Goal: Task Accomplishment & Management: Manage account settings

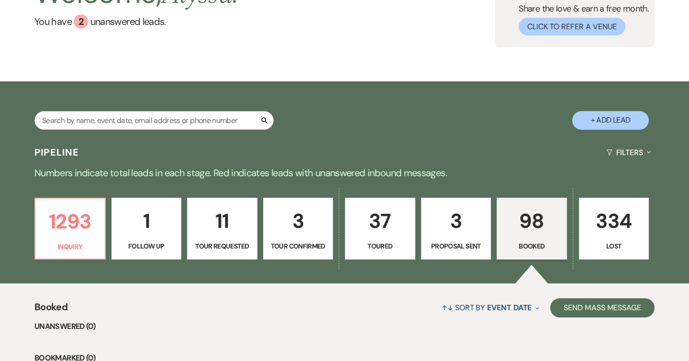
scroll to position [24, 0]
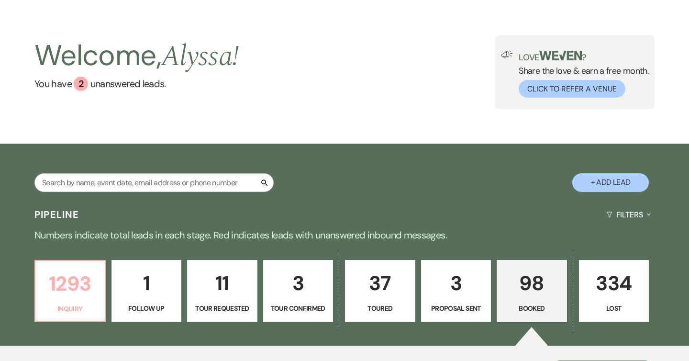
click at [76, 283] on p "1293" at bounding box center [70, 283] width 58 height 32
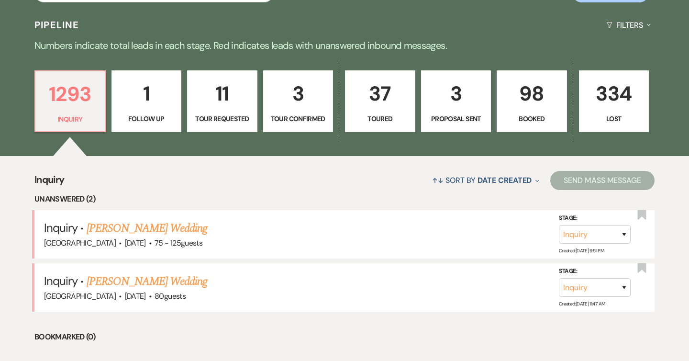
scroll to position [226, 0]
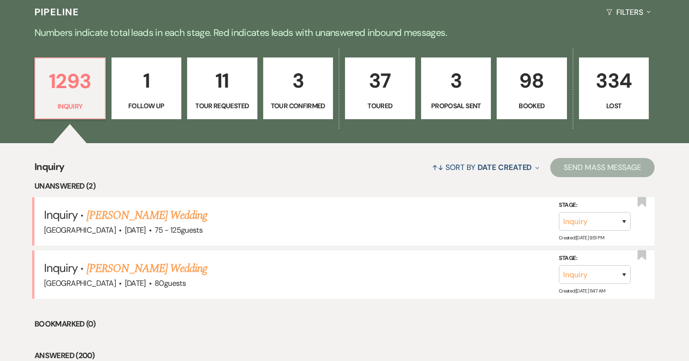
click at [131, 215] on link "[PERSON_NAME] Wedding" at bounding box center [147, 215] width 121 height 17
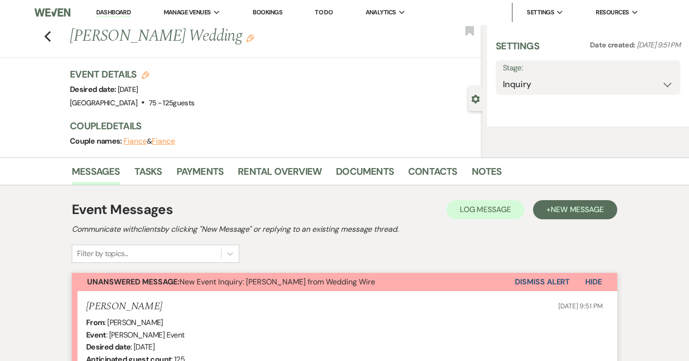
select select "3"
